Goal: Task Accomplishment & Management: Use online tool/utility

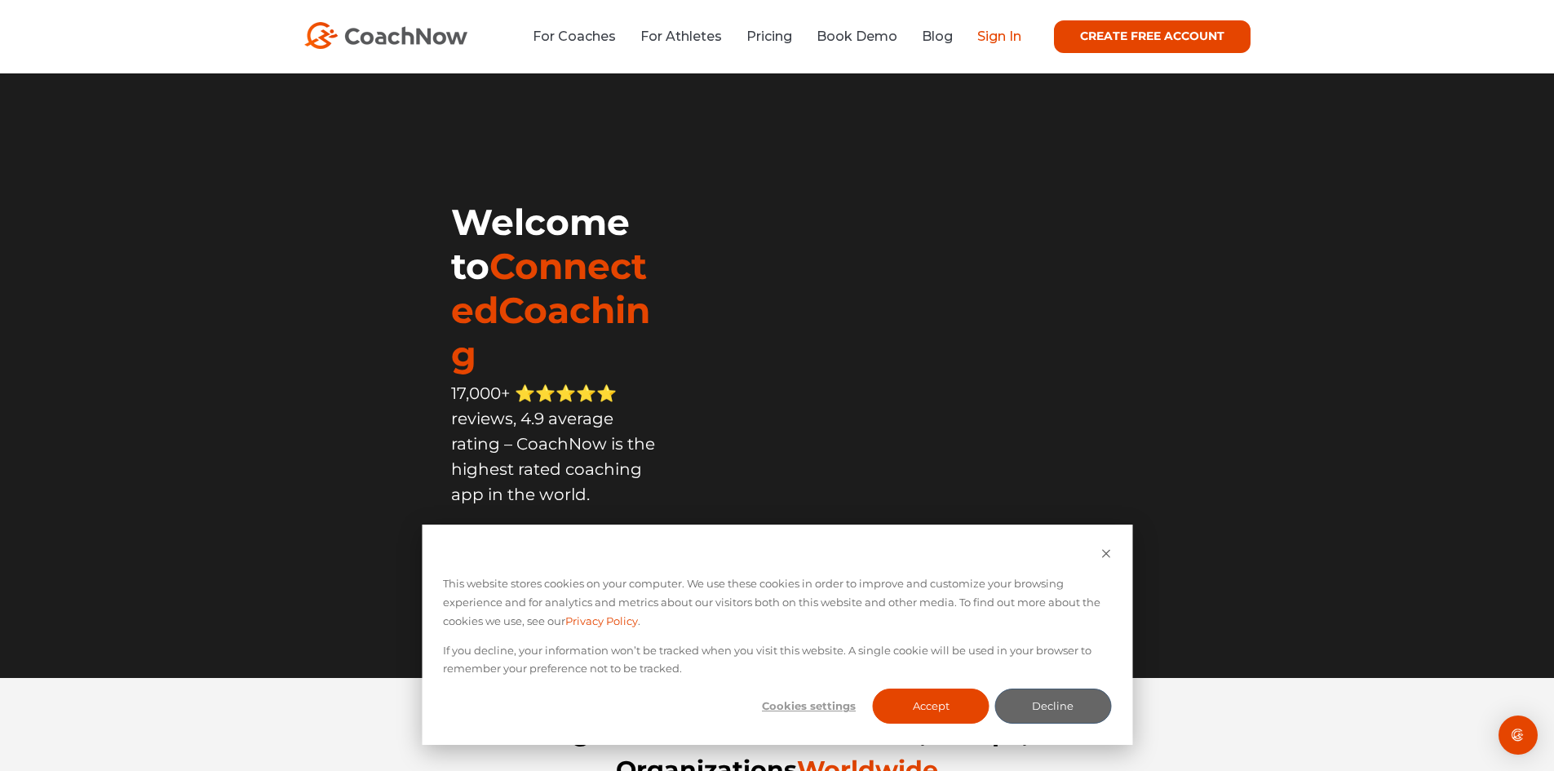
click at [991, 31] on link "Sign In" at bounding box center [1000, 37] width 44 height 16
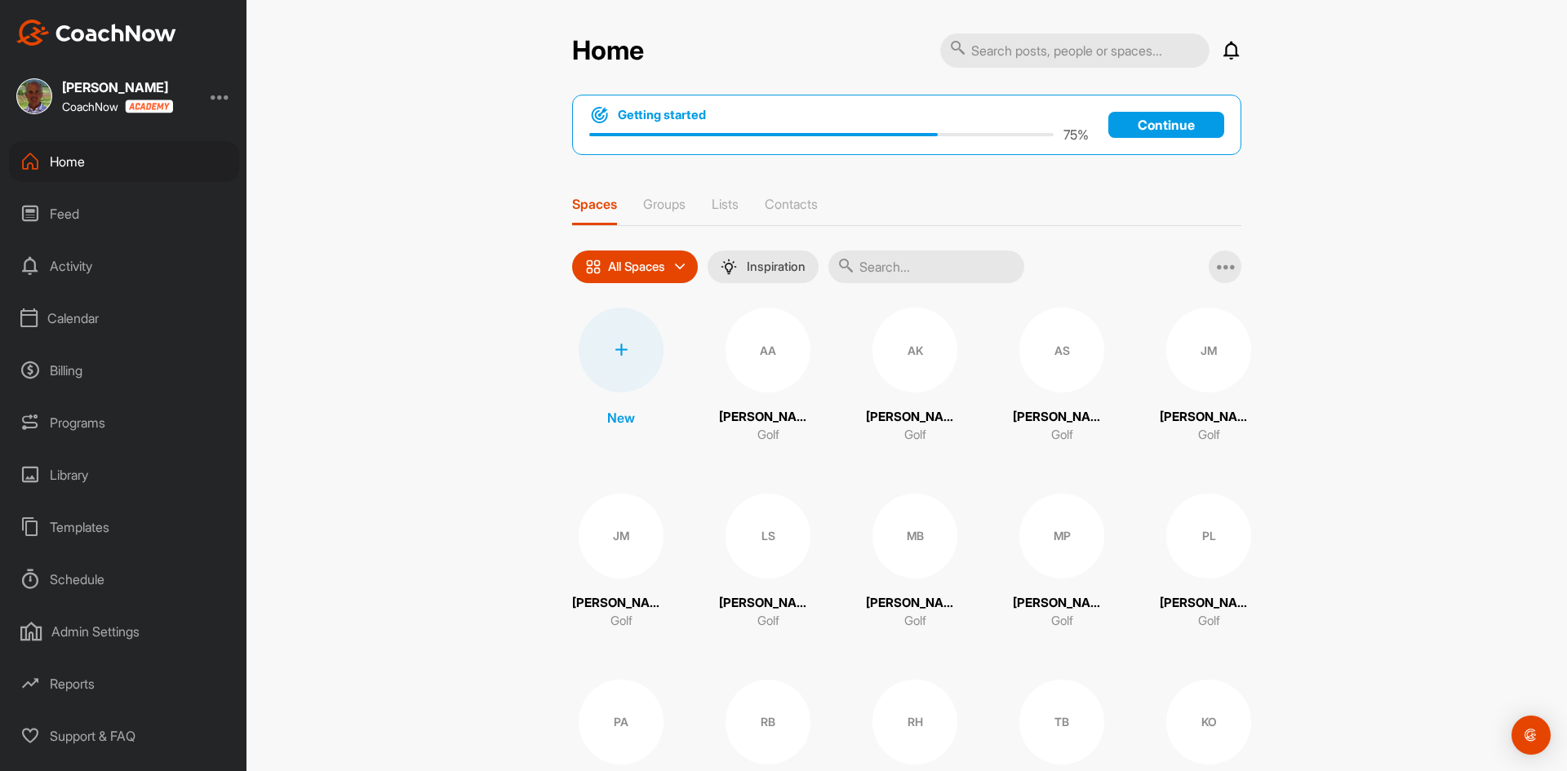
click at [93, 320] on div "Calendar" at bounding box center [124, 318] width 230 height 41
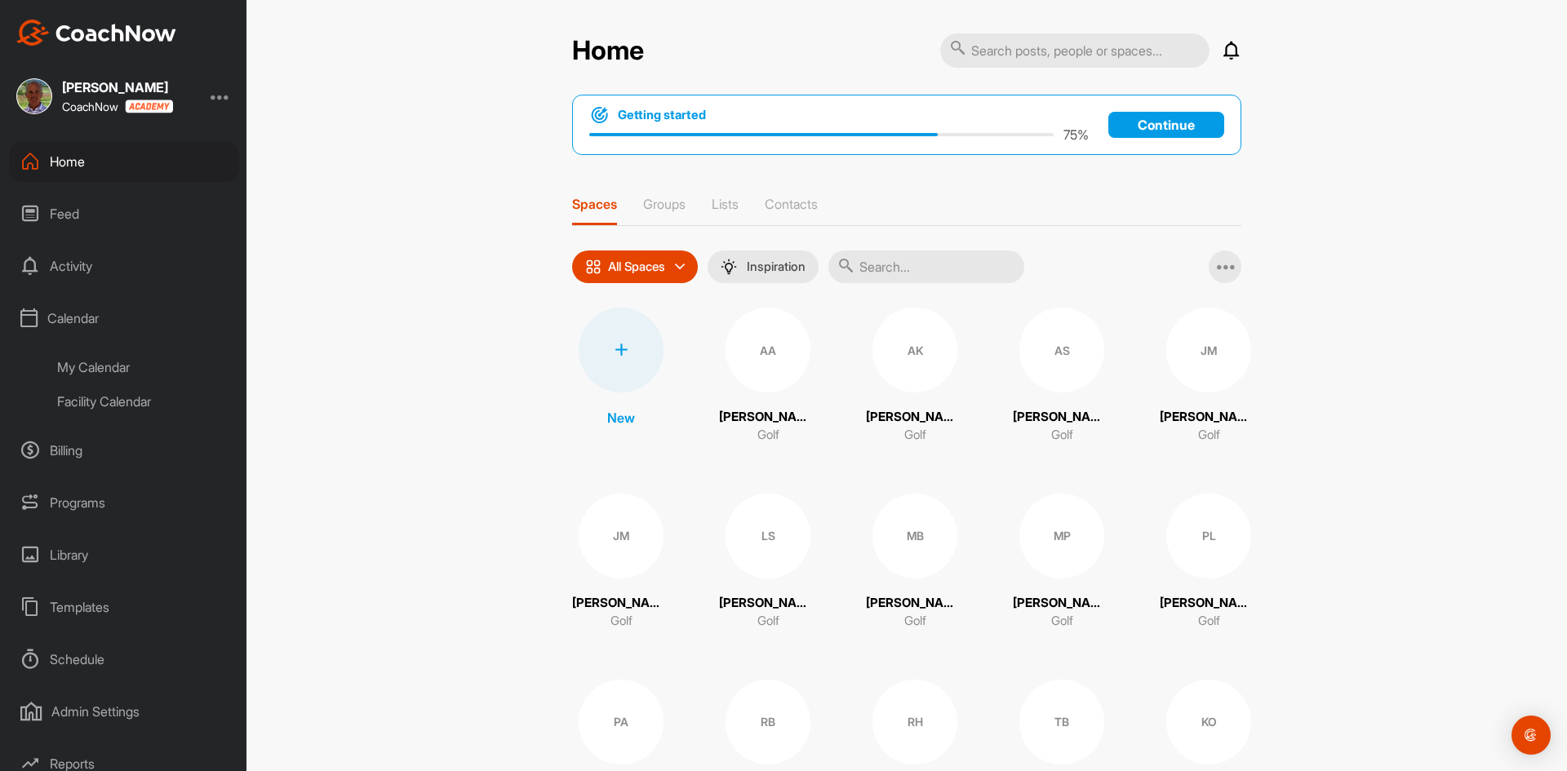
click at [95, 392] on div "Facility Calendar" at bounding box center [142, 401] width 193 height 34
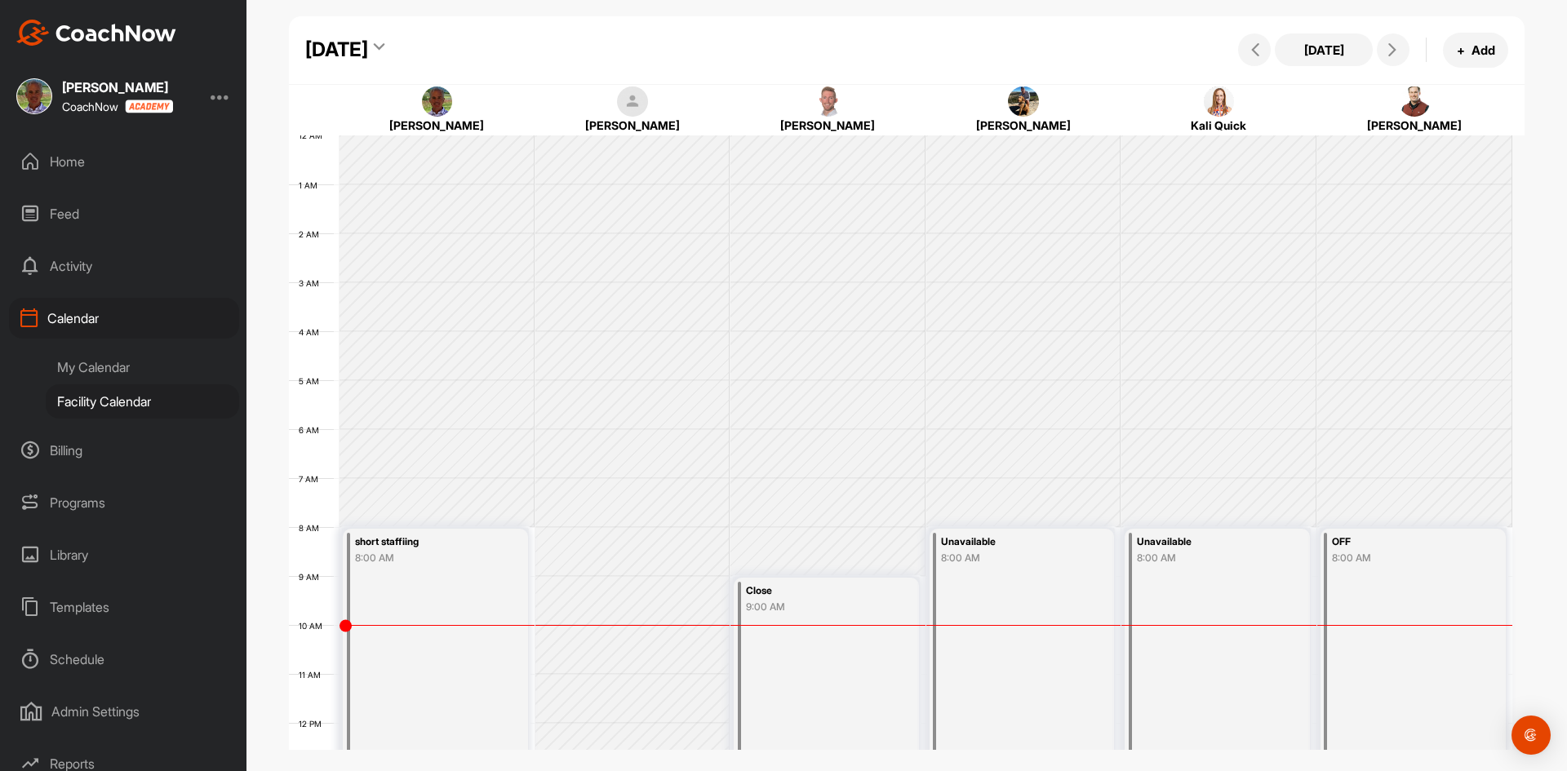
scroll to position [282, 0]
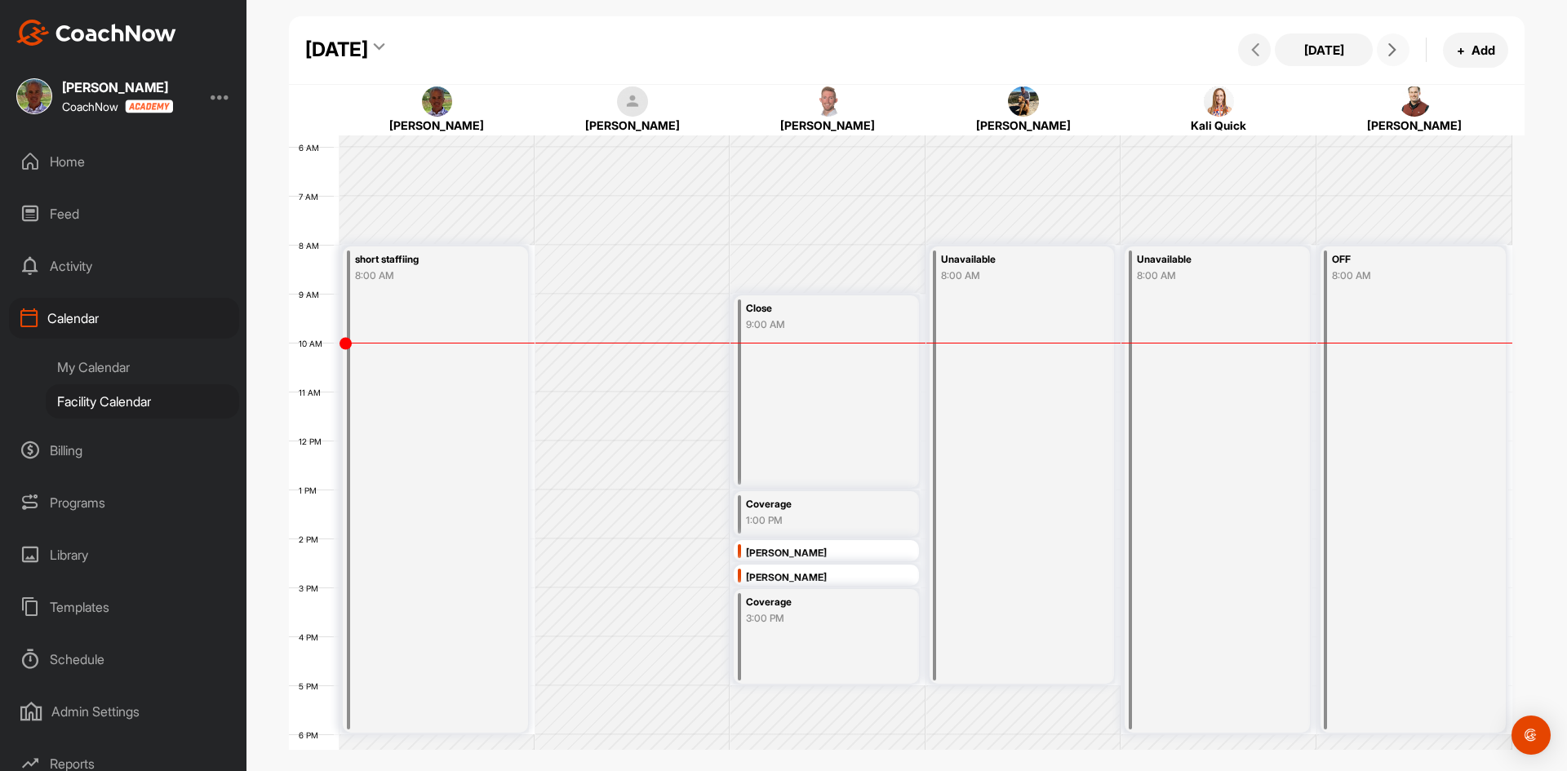
click at [1385, 45] on span at bounding box center [1393, 49] width 20 height 13
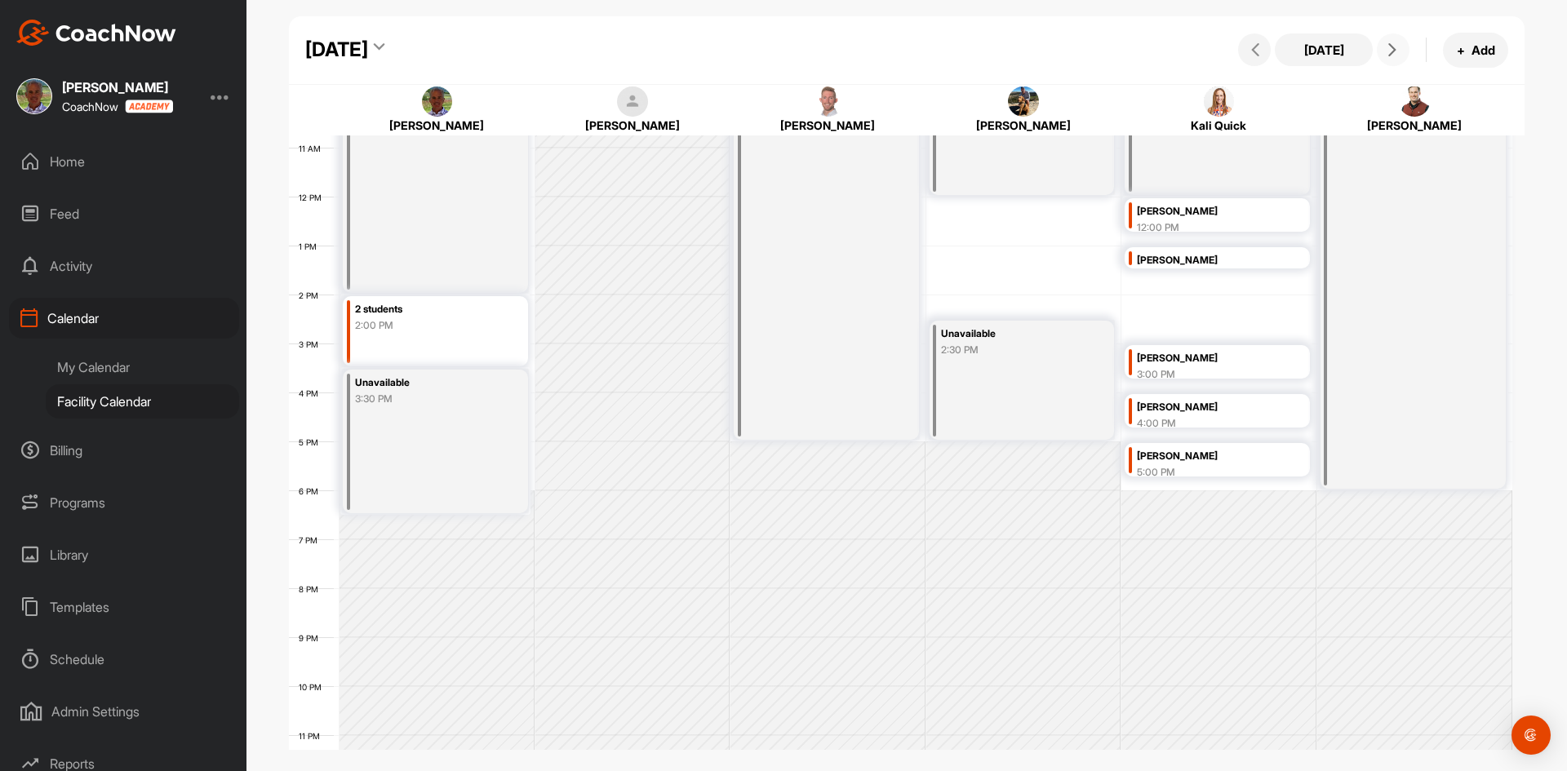
scroll to position [527, 0]
click at [976, 37] on div "[DATE] [DATE] + Add" at bounding box center [907, 50] width 1236 height 69
